Goal: Task Accomplishment & Management: Use online tool/utility

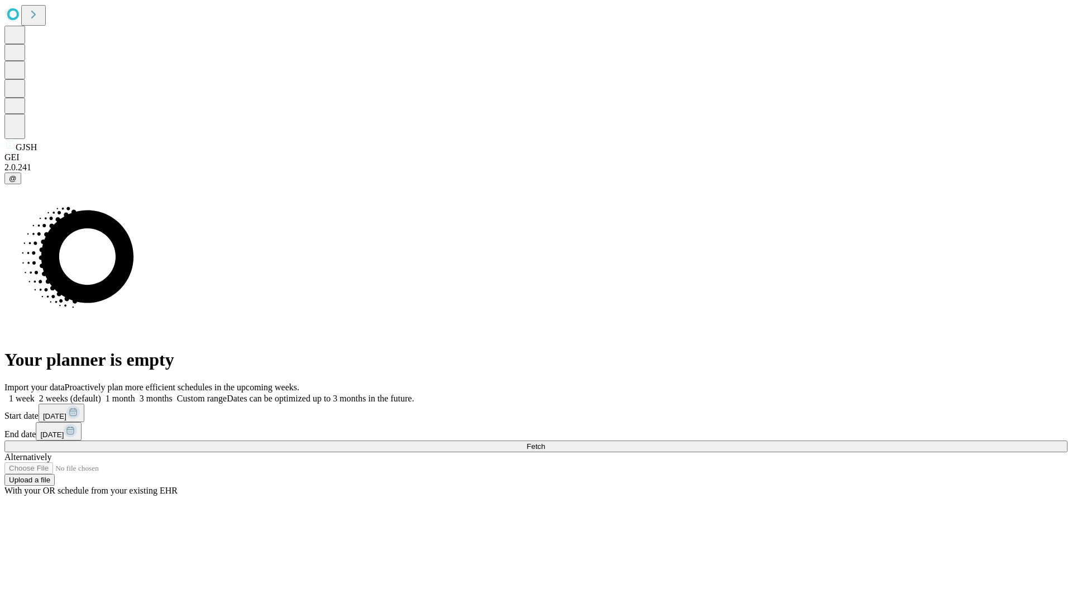
click at [545, 442] on span "Fetch" at bounding box center [535, 446] width 18 height 8
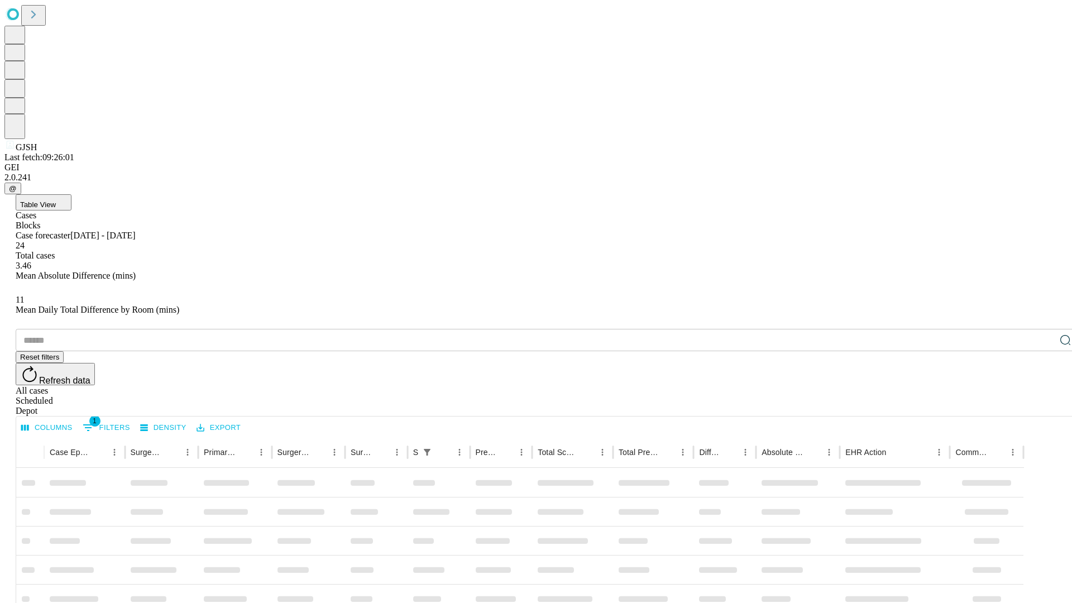
click at [1043, 406] on div "Depot" at bounding box center [547, 411] width 1063 height 10
